Goal: Find contact information: Find contact information

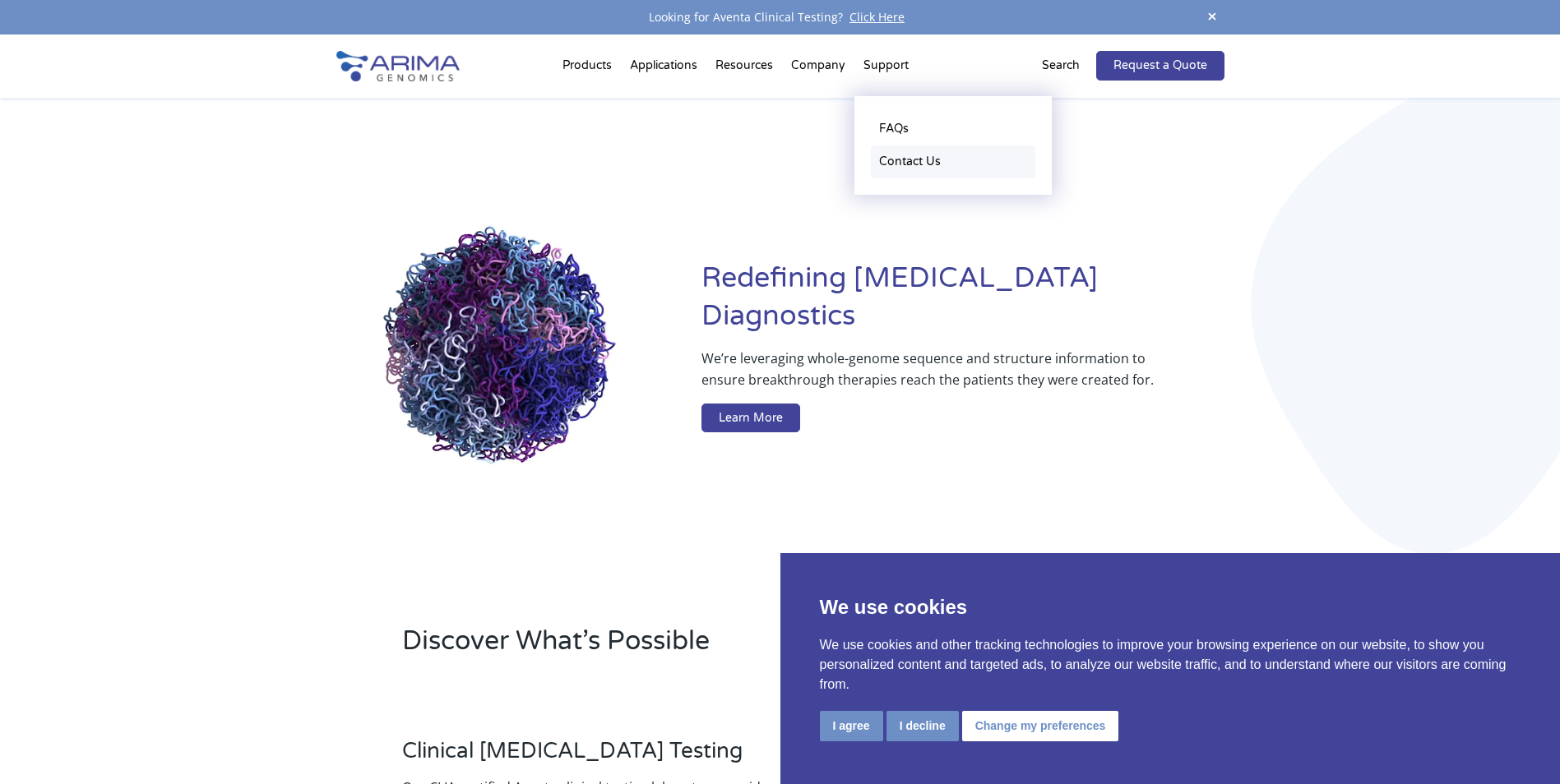
click at [895, 164] on link "Contact Us" at bounding box center [953, 162] width 165 height 33
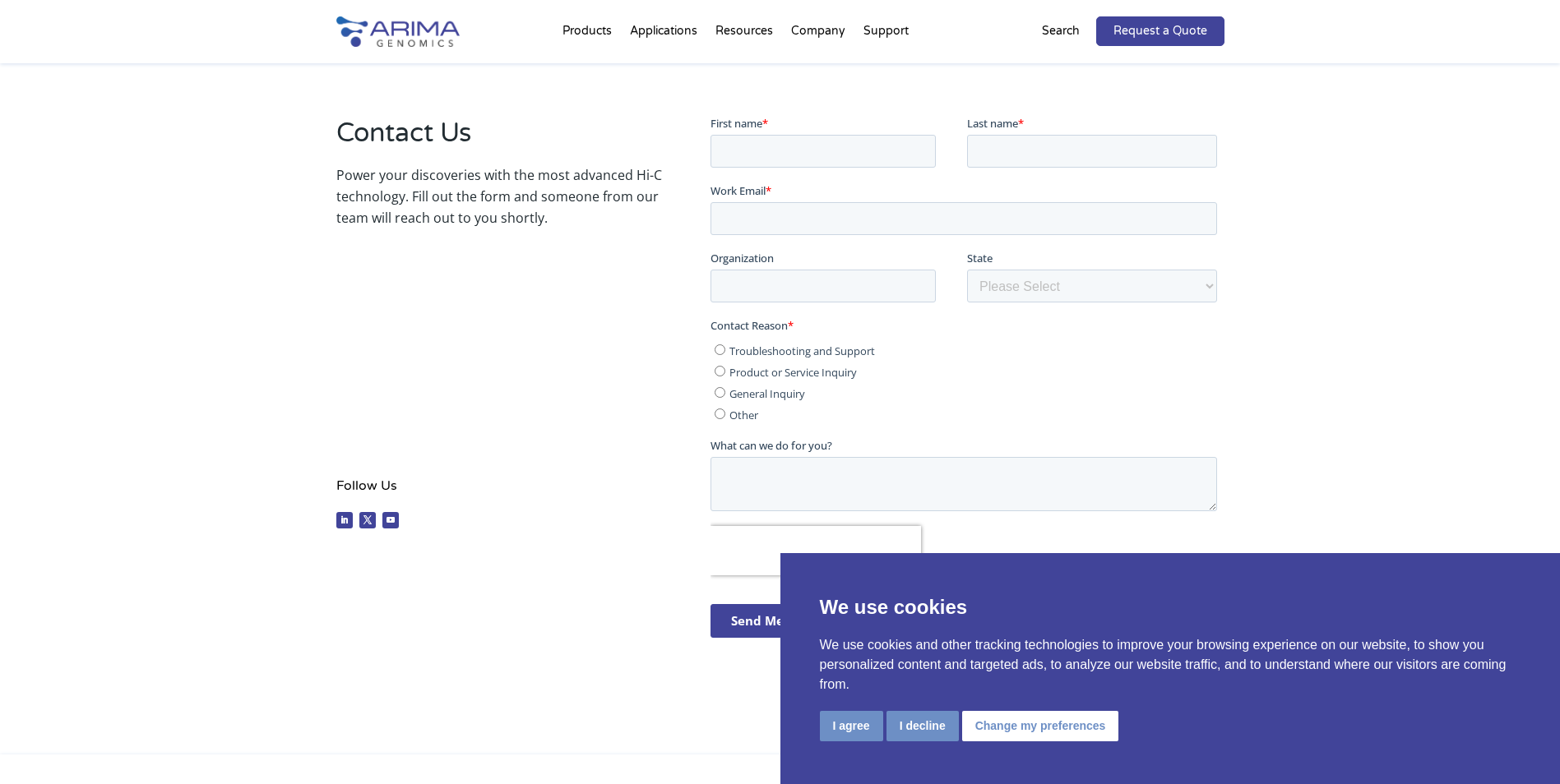
scroll to position [264, 0]
click at [850, 735] on button "I agree" at bounding box center [852, 726] width 64 height 30
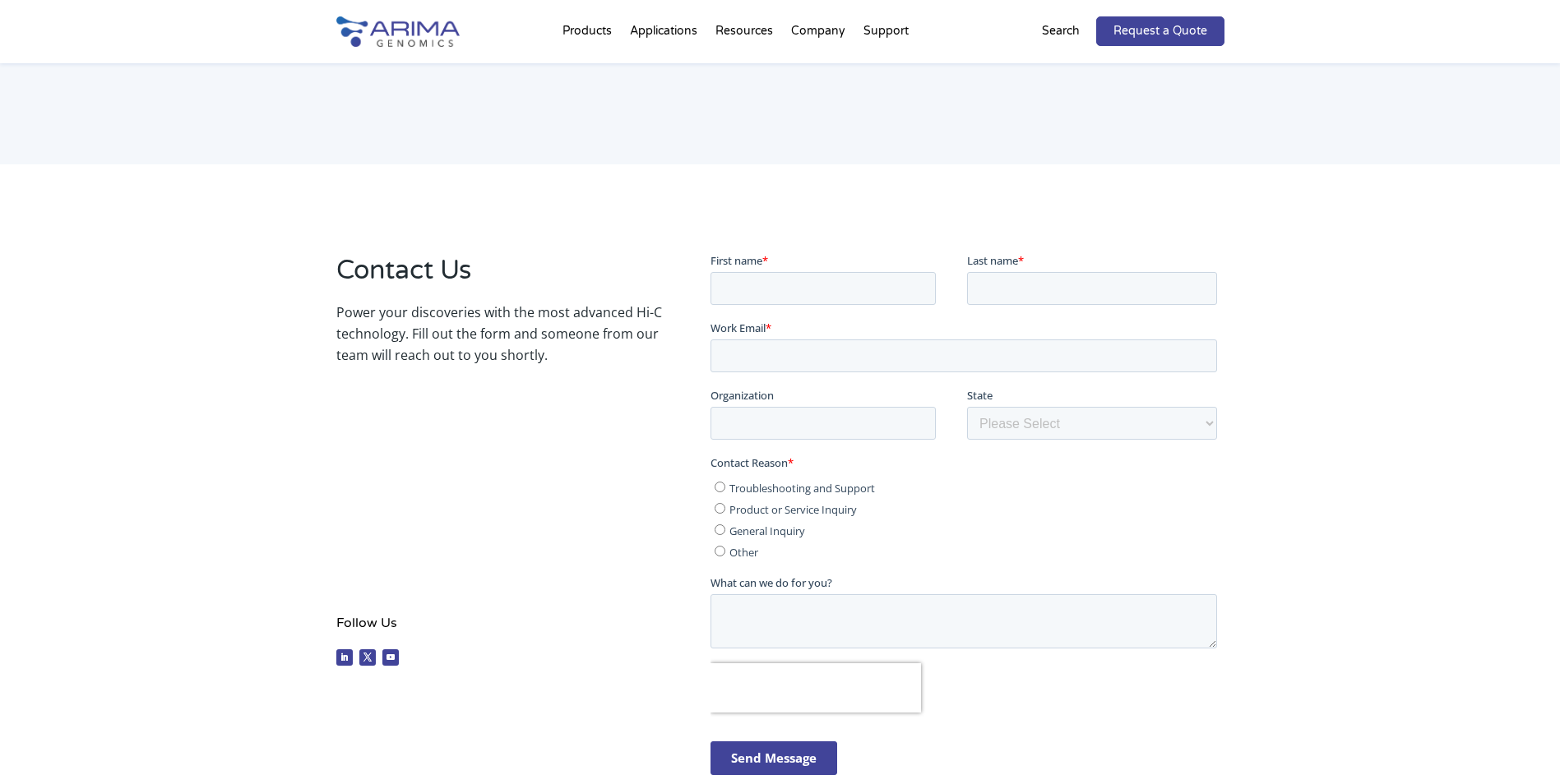
scroll to position [0, 0]
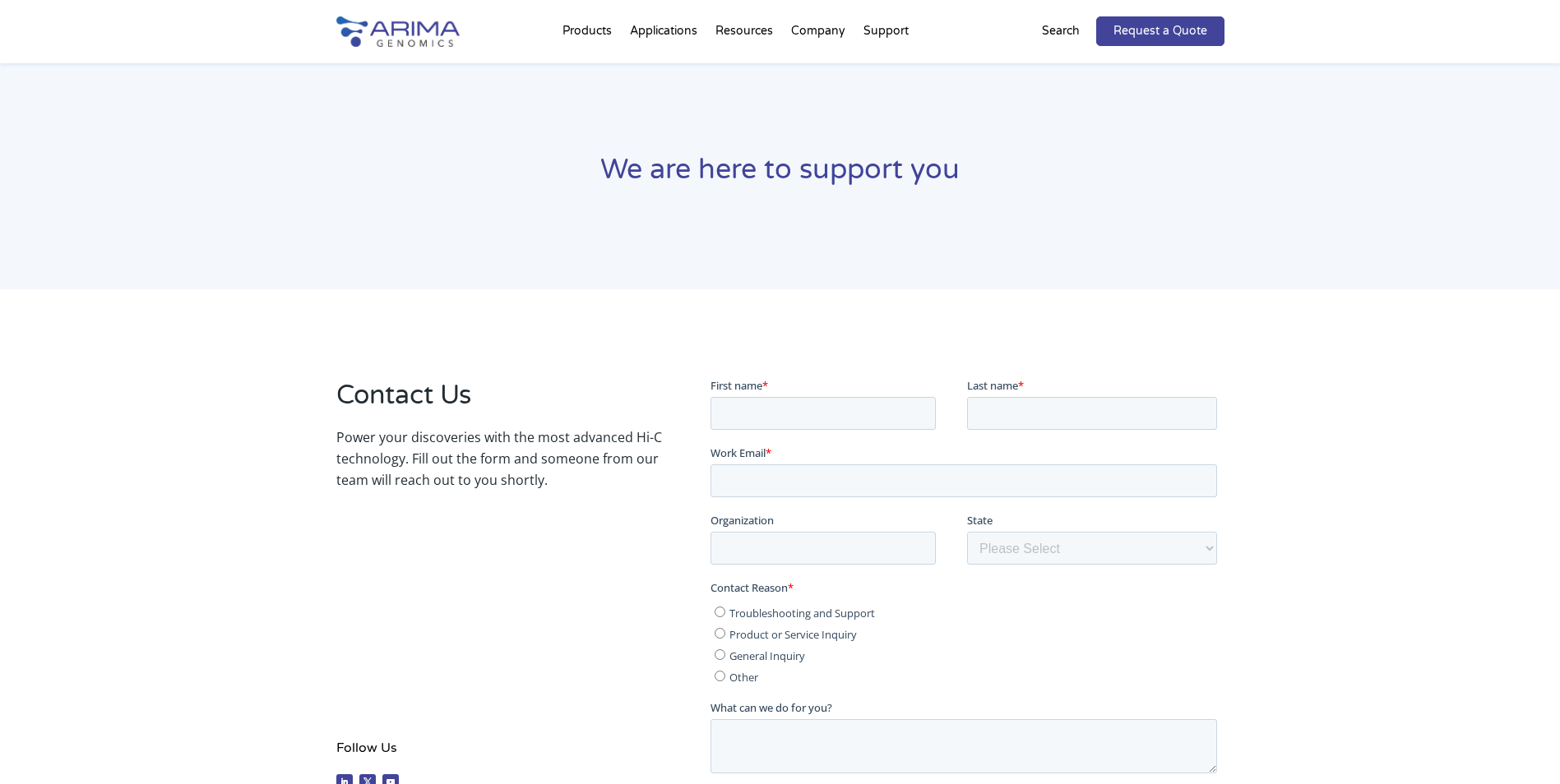
click at [426, 22] on img at bounding box center [398, 31] width 124 height 30
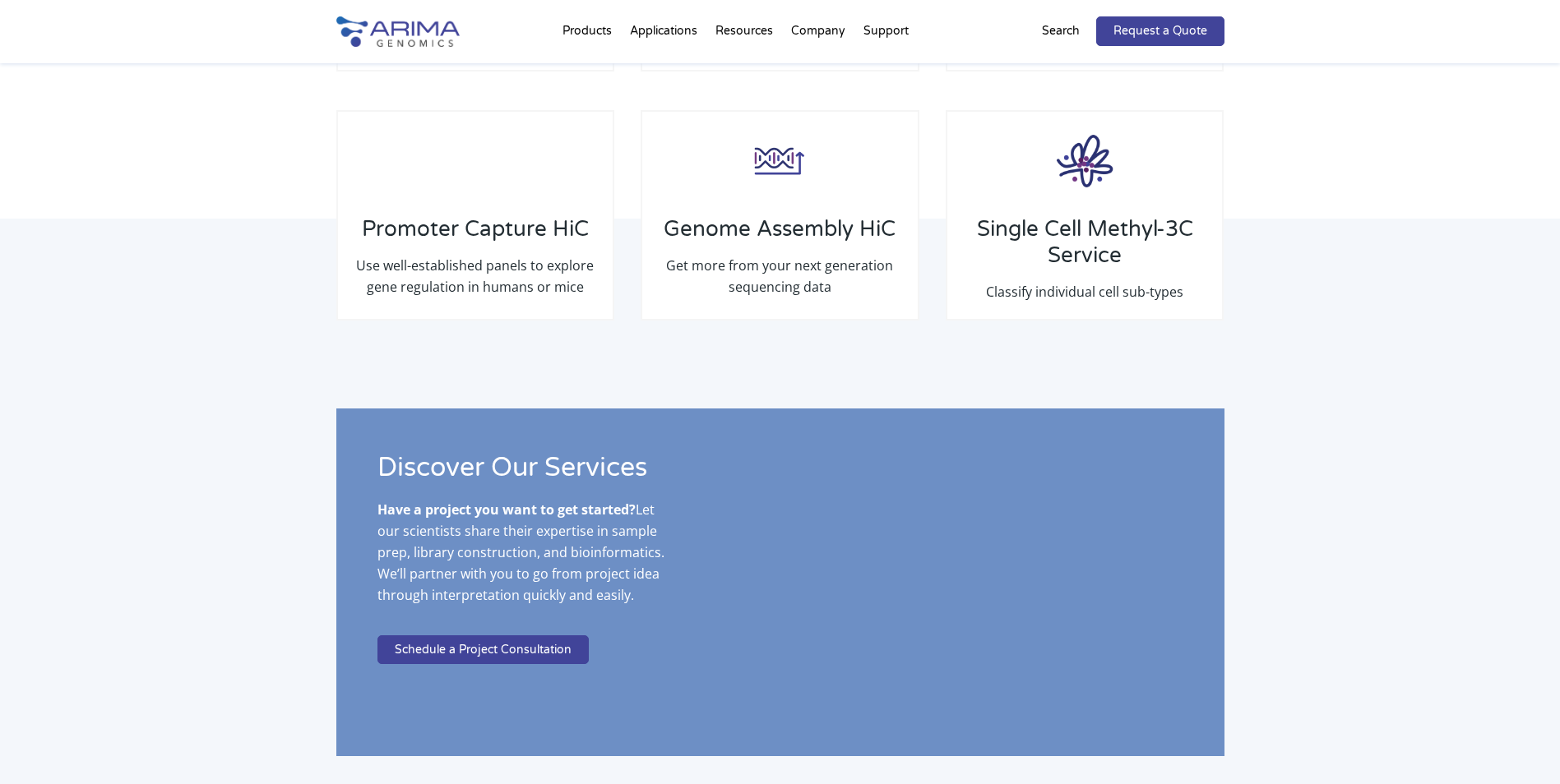
scroll to position [2678, 0]
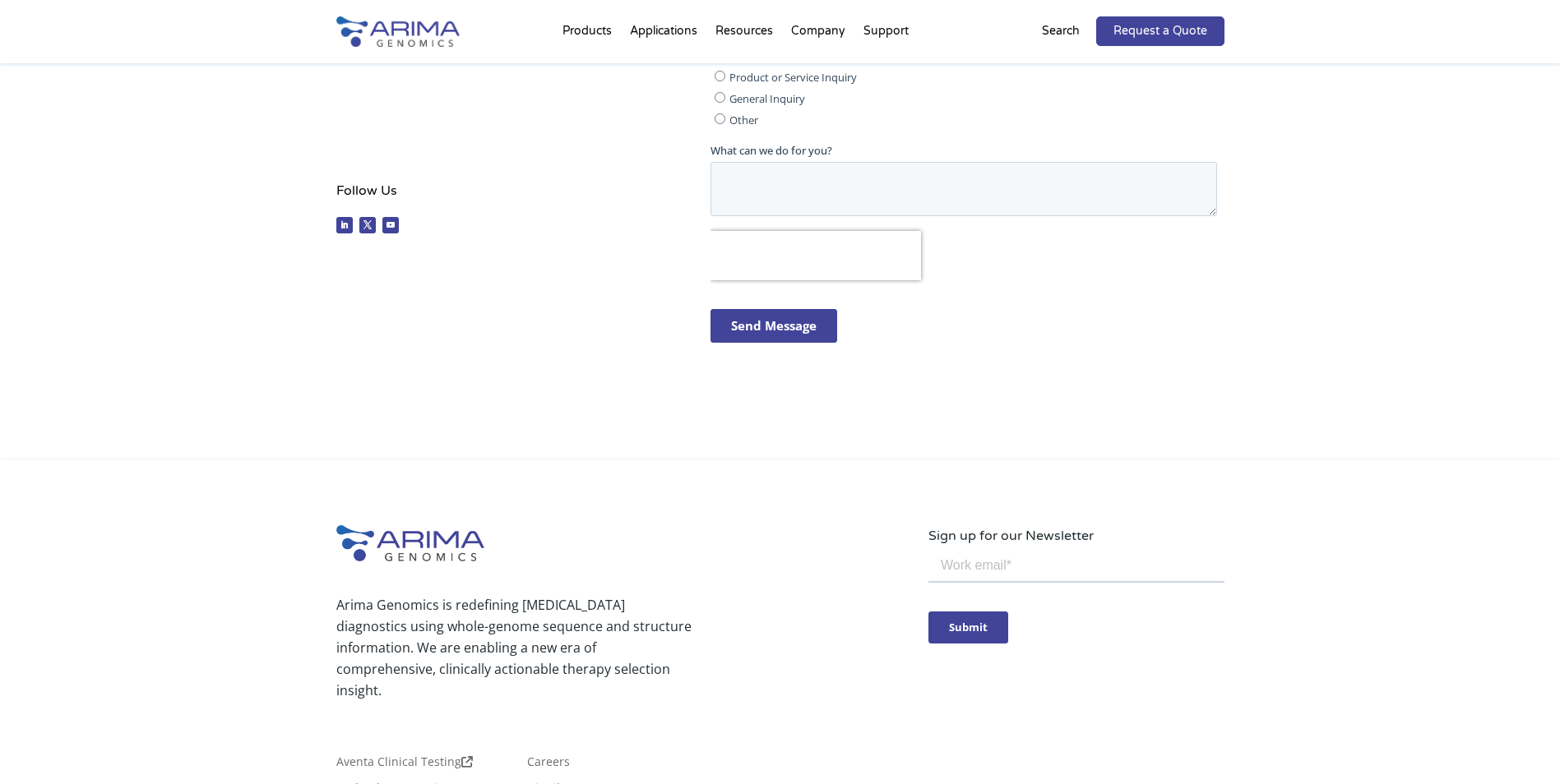
scroll to position [817, 0]
